Goal: Check status: Check status

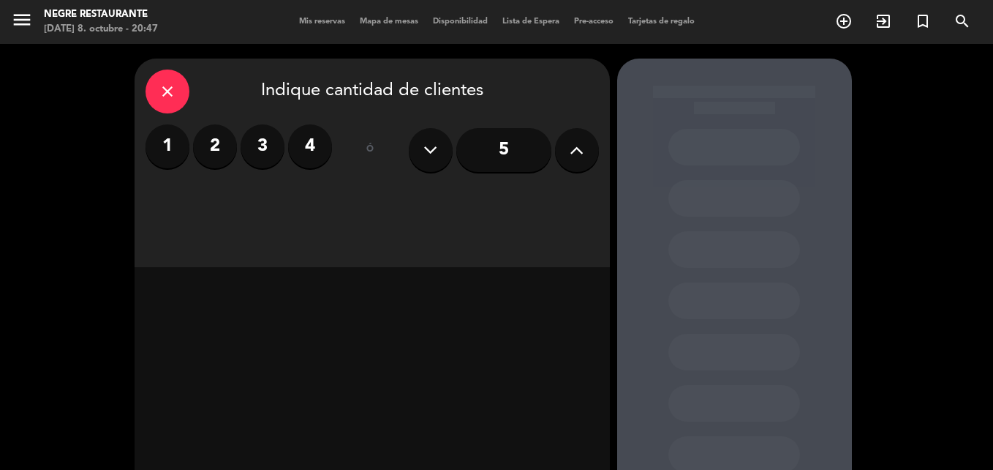
click at [299, 15] on div "Mis reservas Mapa de mesas Disponibilidad Lista de Espera Pre-acceso Tarjetas d…" at bounding box center [497, 21] width 410 height 13
click at [309, 29] on div "menu Negre Restaurante miércoles 8. octubre - 20:47 Mis reservas Mapa de mesas …" at bounding box center [496, 22] width 993 height 44
click at [298, 20] on span "Mis reservas" at bounding box center [322, 22] width 61 height 8
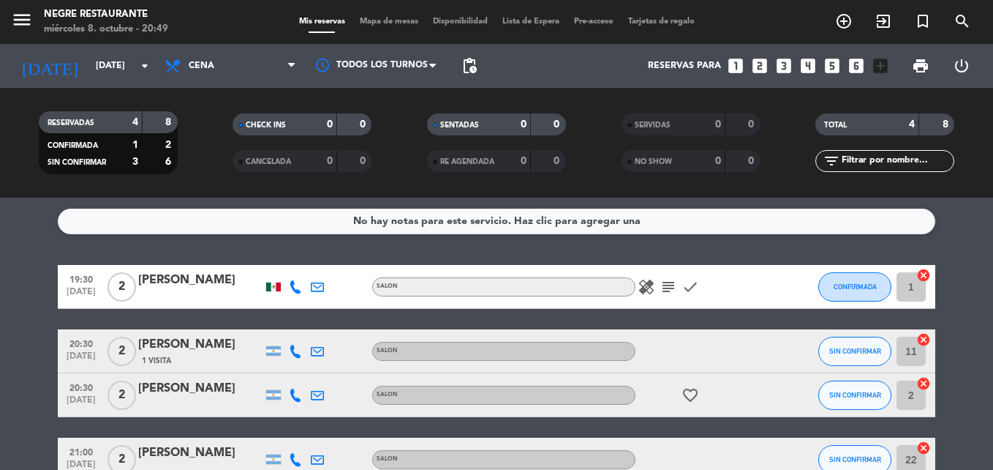
click at [978, 181] on div "TOTAL 4 8 filter_list" at bounding box center [885, 142] width 195 height 80
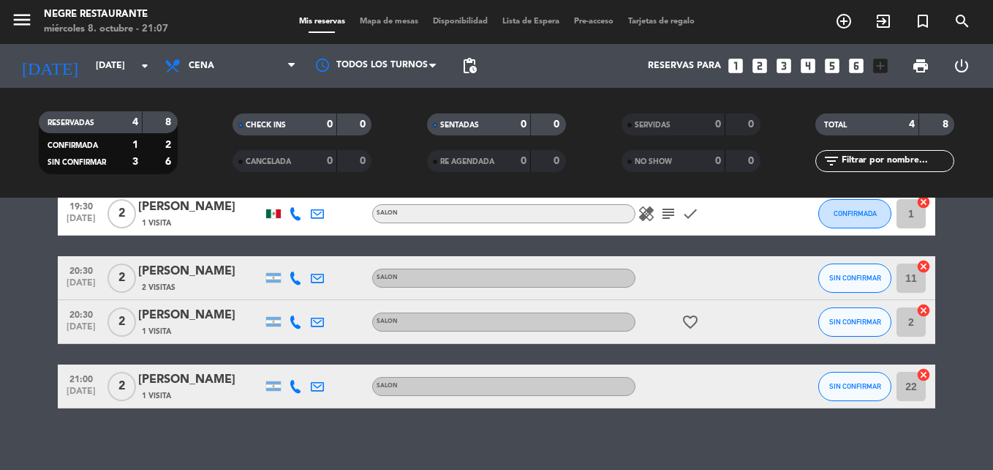
click at [0, 117] on html "close × Negre Restaurante × chrome_reader_mode Listado de Reservas account_box …" at bounding box center [496, 235] width 993 height 470
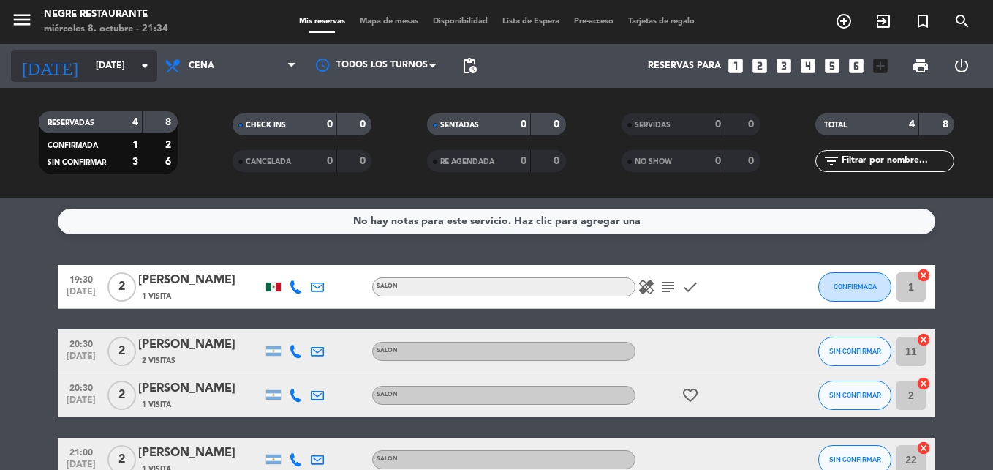
click at [127, 71] on input "[DATE]" at bounding box center [150, 65] width 124 height 25
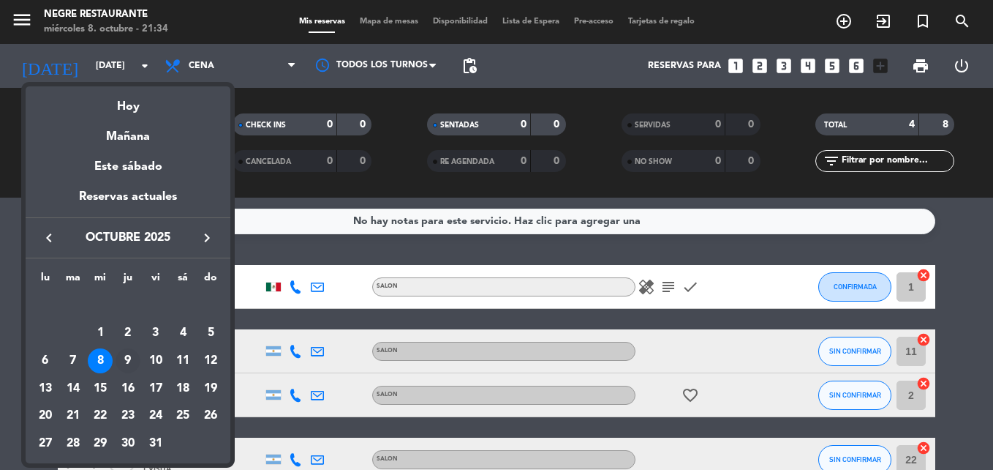
click at [126, 358] on div "9" at bounding box center [128, 360] width 25 height 25
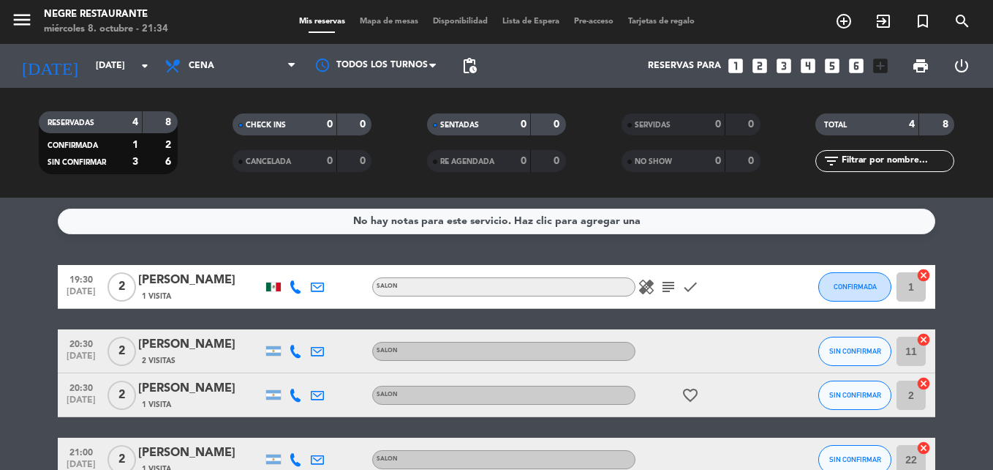
type input "jue. 9 oct."
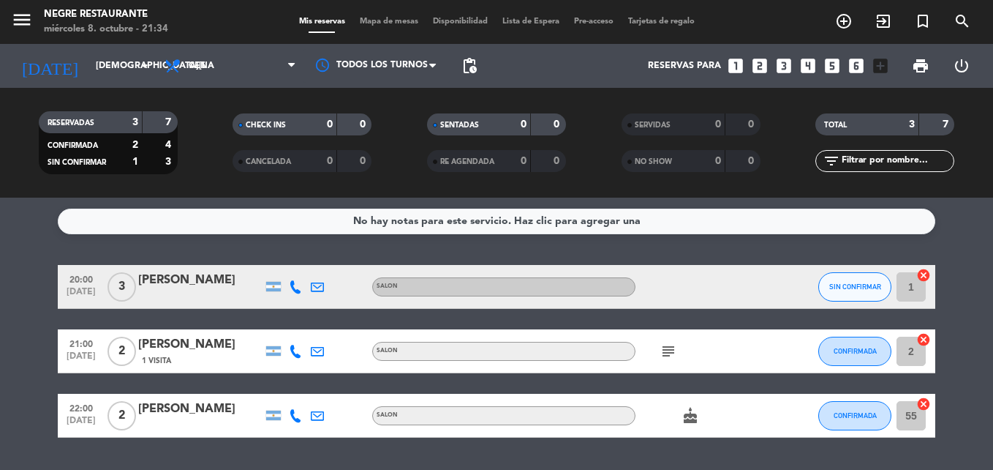
scroll to position [41, 0]
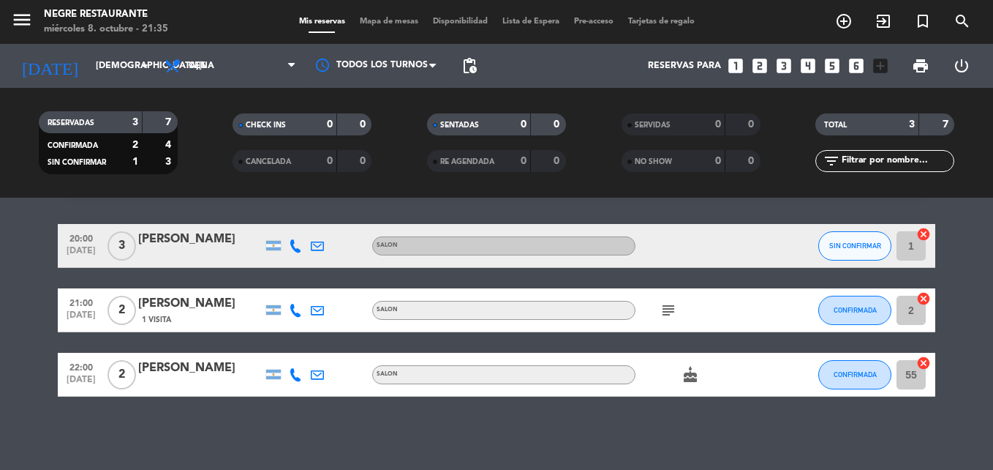
drag, startPoint x: 457, startPoint y: 0, endPoint x: 0, endPoint y: 66, distance: 461.8
click at [0, 66] on html "close × Negre Restaurante × chrome_reader_mode Listado de Reservas account_box …" at bounding box center [496, 235] width 993 height 470
click at [690, 380] on icon "cake" at bounding box center [691, 375] width 18 height 18
